Goal: Information Seeking & Learning: Understand process/instructions

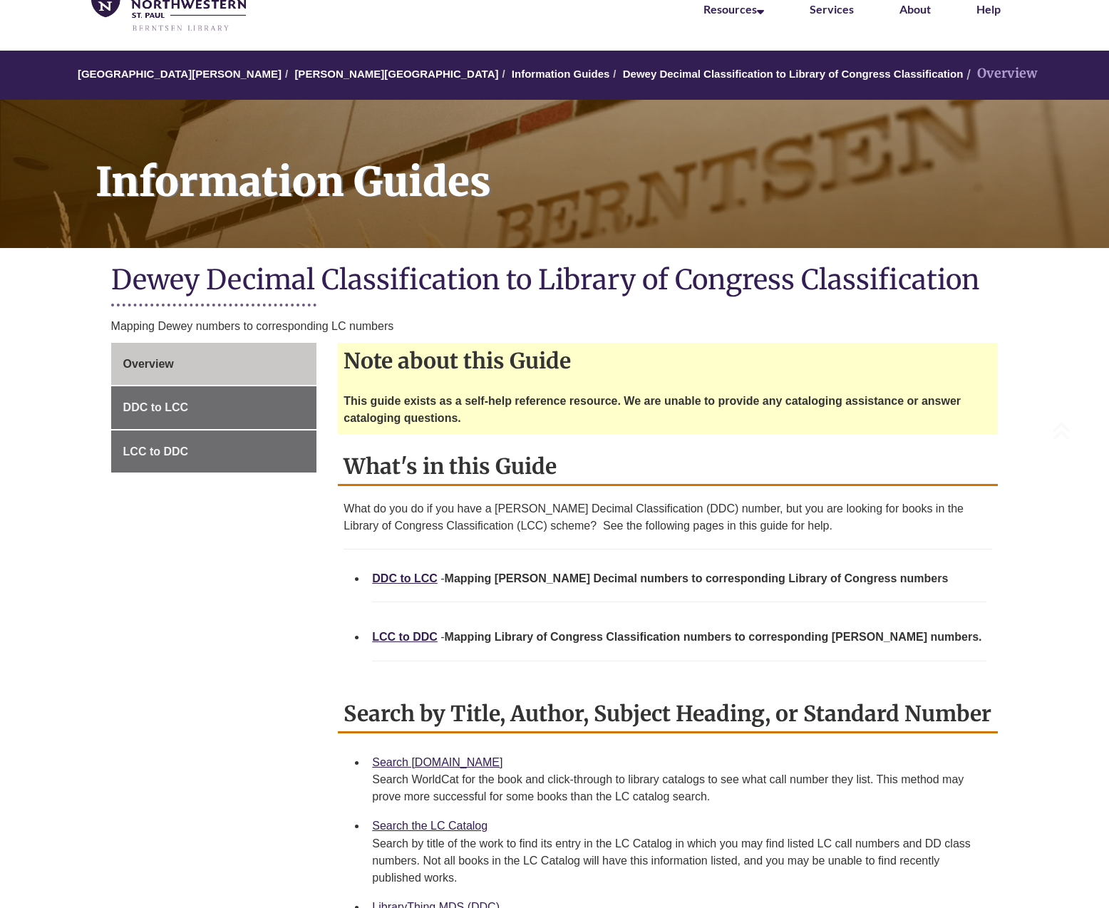
scroll to position [356, 0]
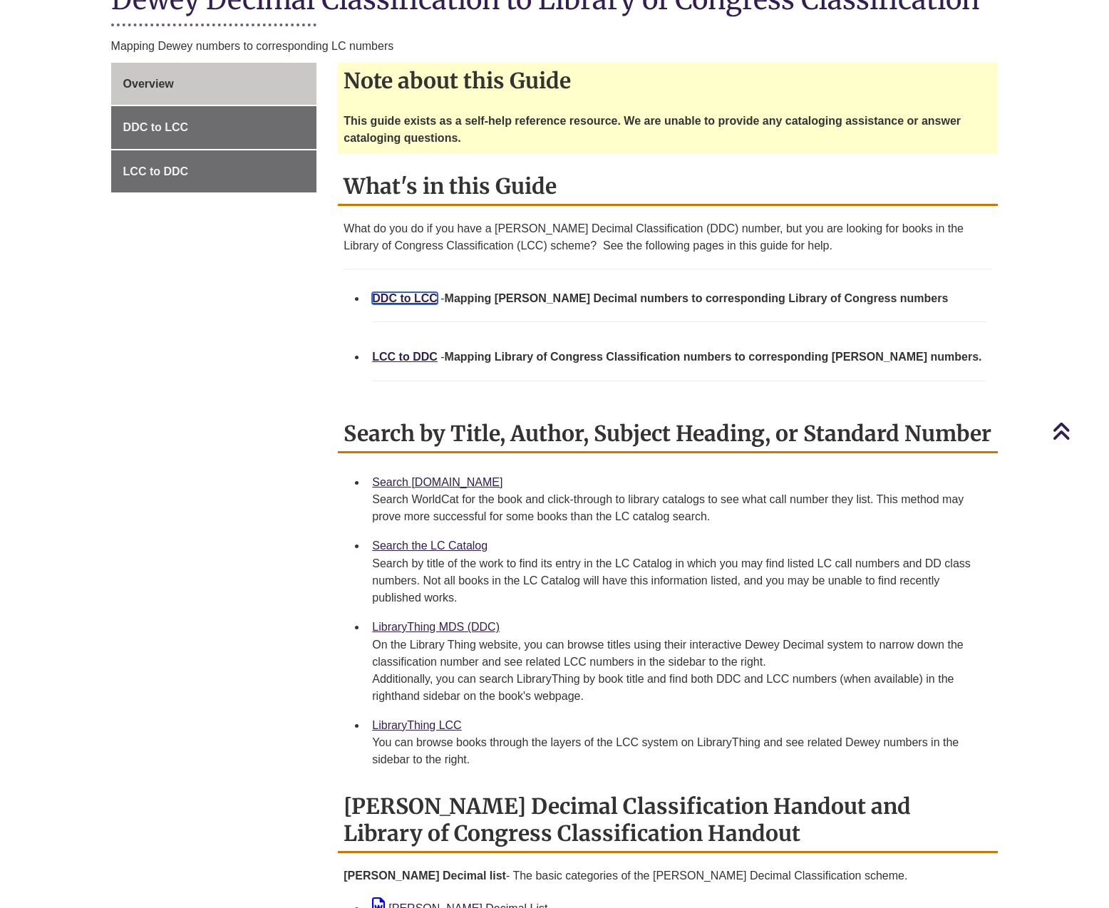
click at [392, 296] on link "DDC to LCC" at bounding box center [405, 298] width 66 height 12
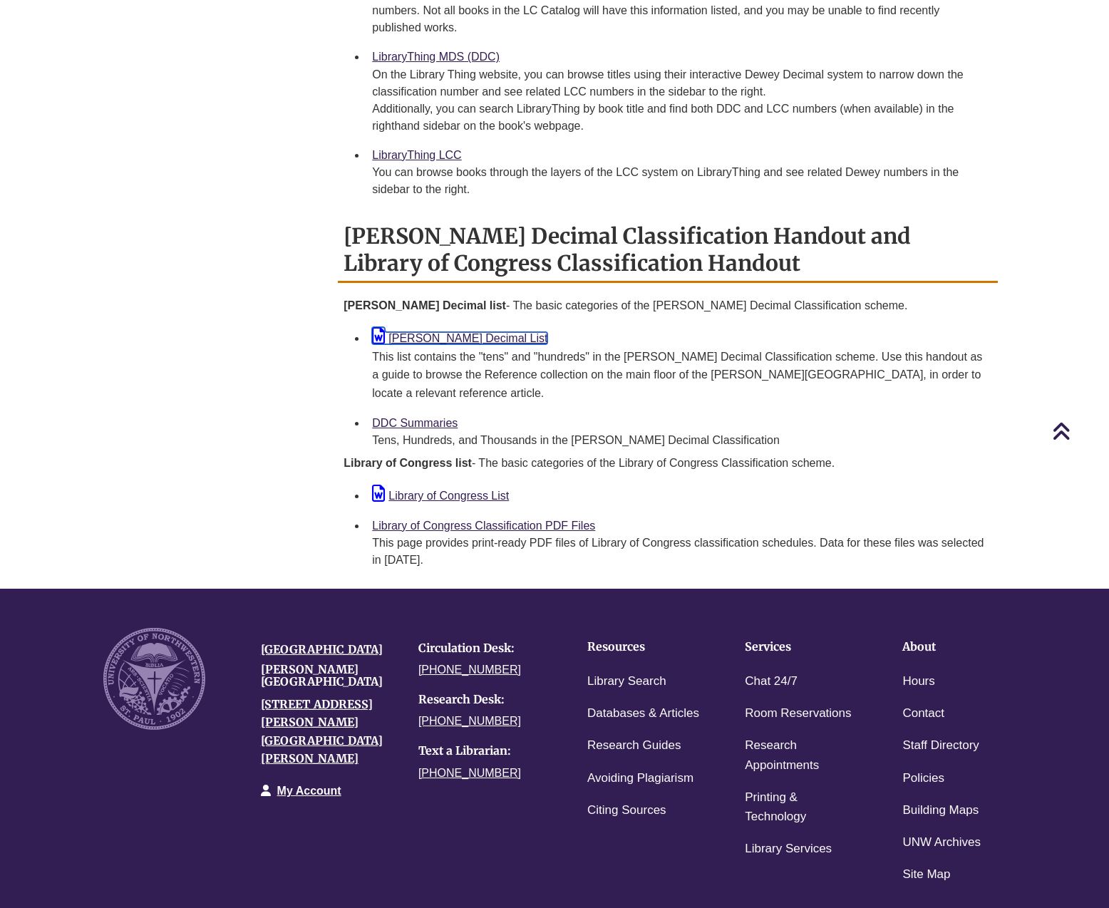
click at [404, 337] on link "Dewey Decimal List" at bounding box center [459, 338] width 175 height 12
click at [399, 417] on link "DDC Summaries" at bounding box center [415, 423] width 86 height 12
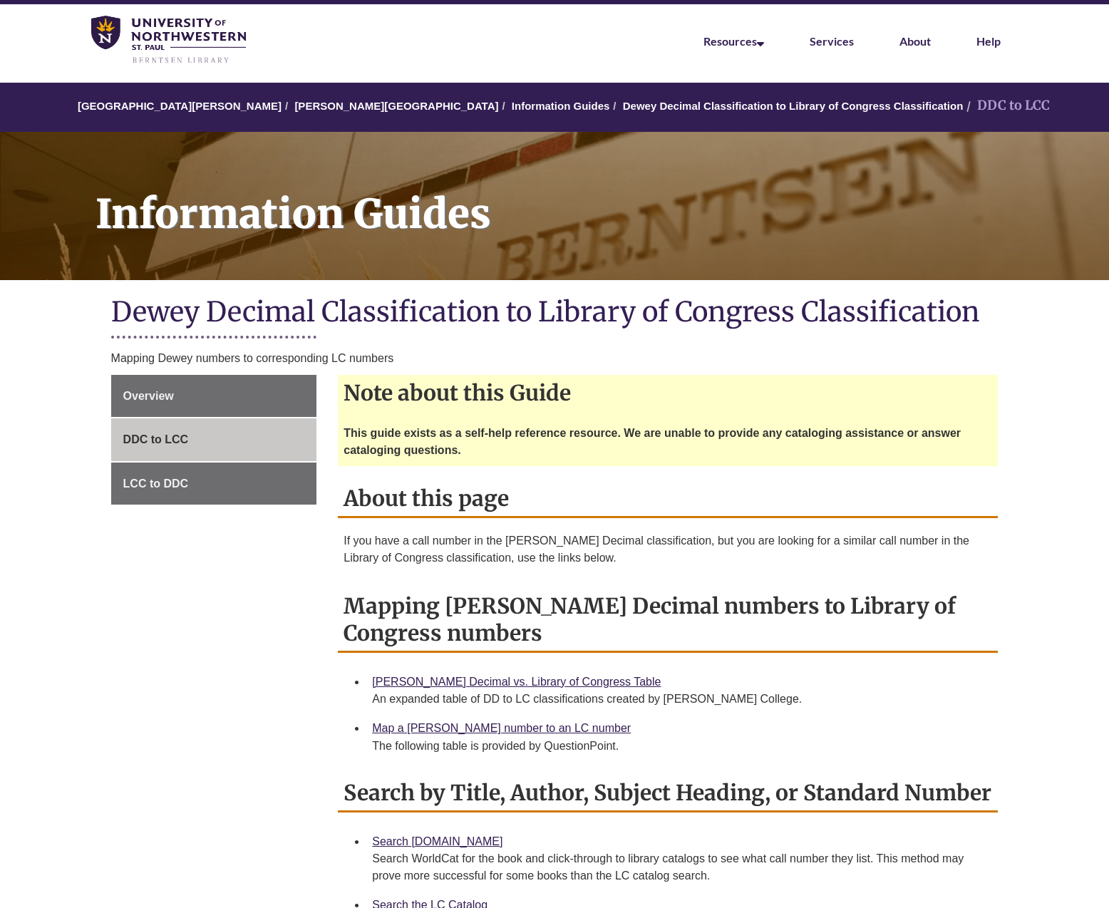
scroll to position [499, 0]
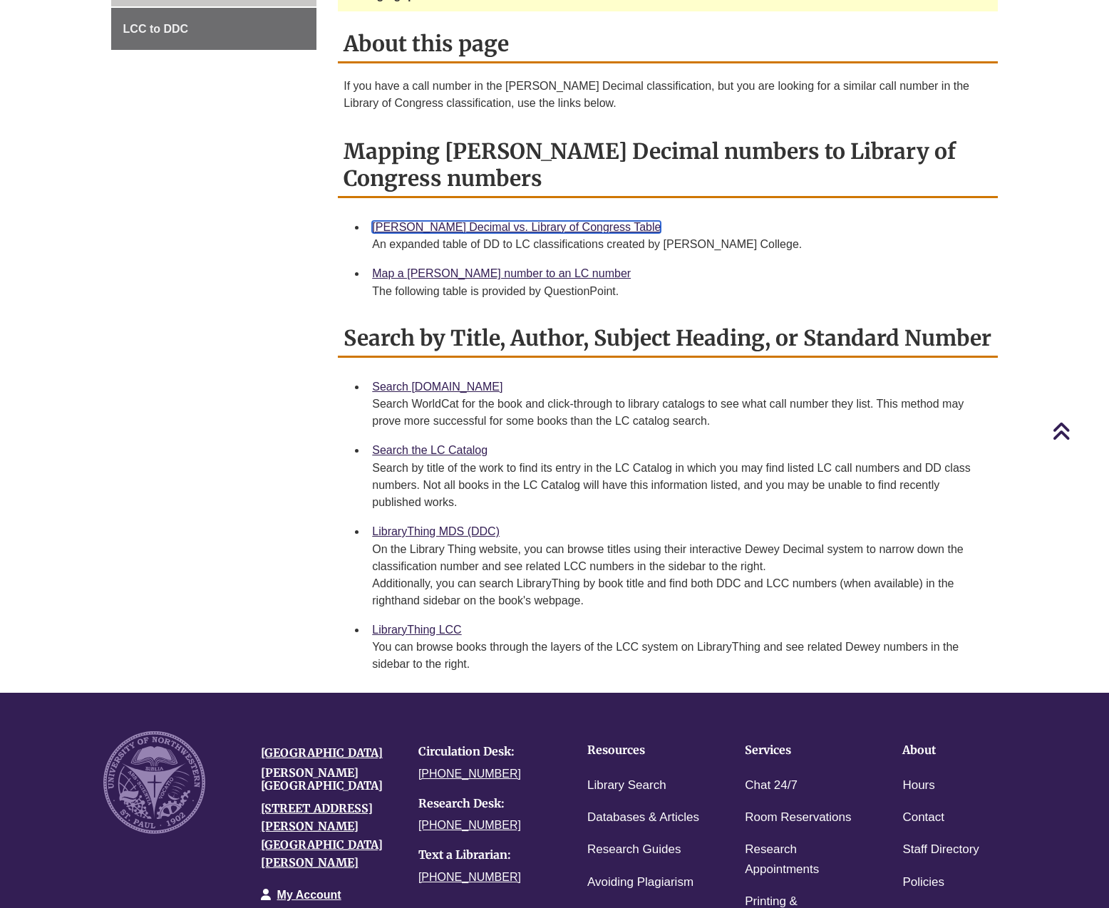
click at [560, 226] on link "[PERSON_NAME] Decimal vs. Library of Congress Table" at bounding box center [516, 227] width 289 height 12
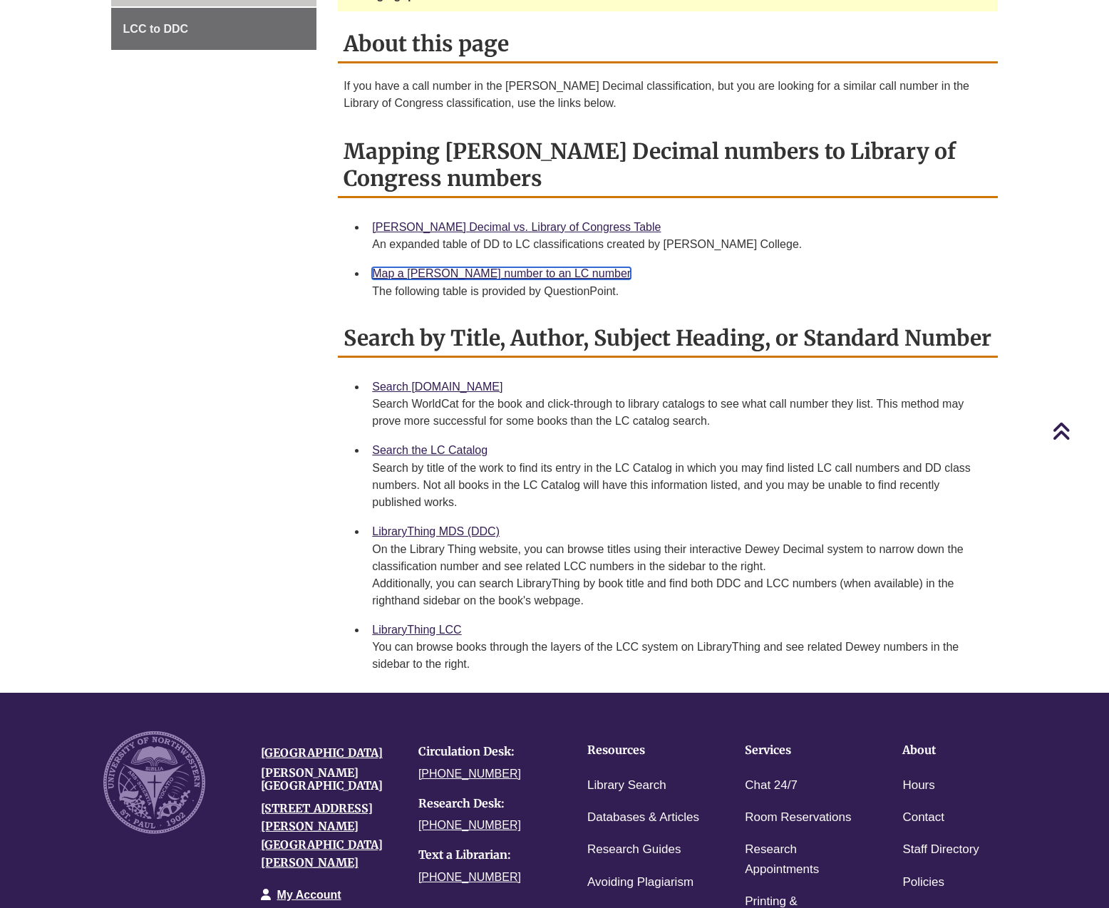
click at [449, 270] on link "Map a [PERSON_NAME] number to an LC number" at bounding box center [501, 273] width 259 height 12
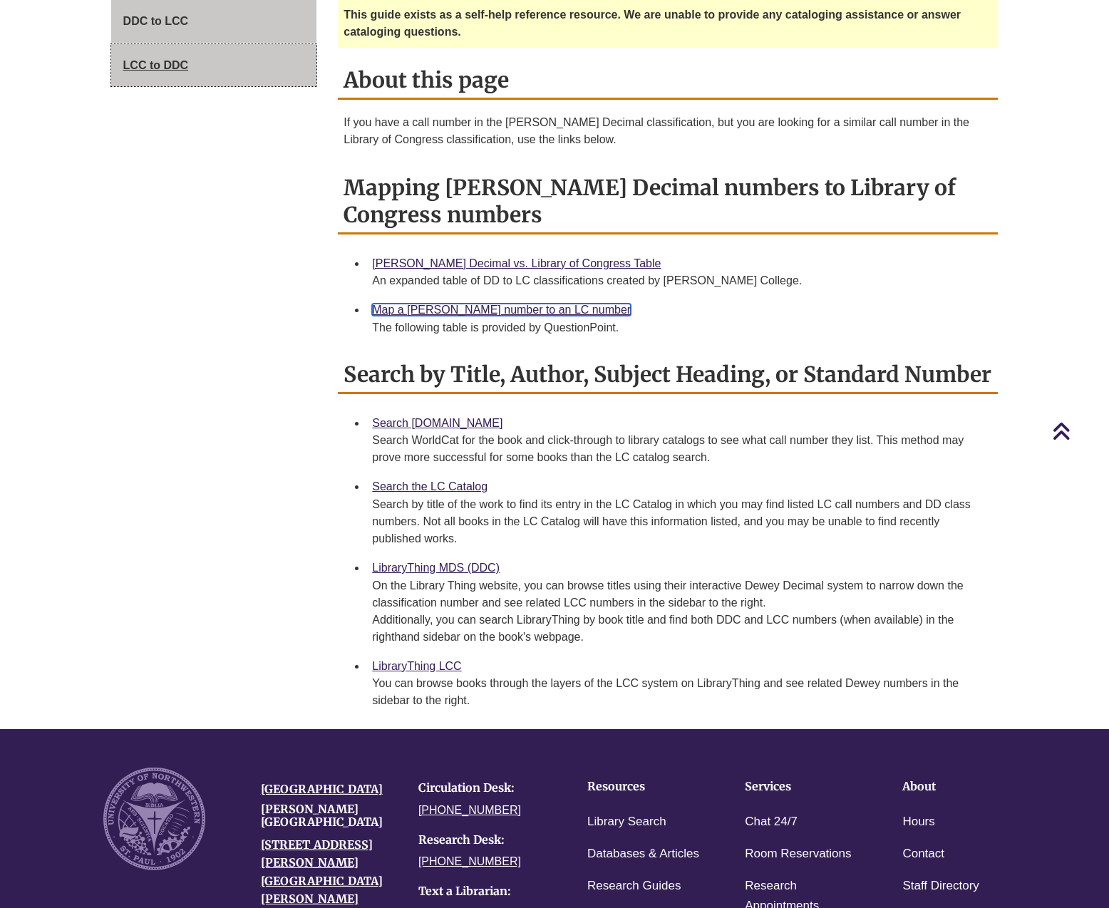
scroll to position [71, 0]
